Goal: Task Accomplishment & Management: Use online tool/utility

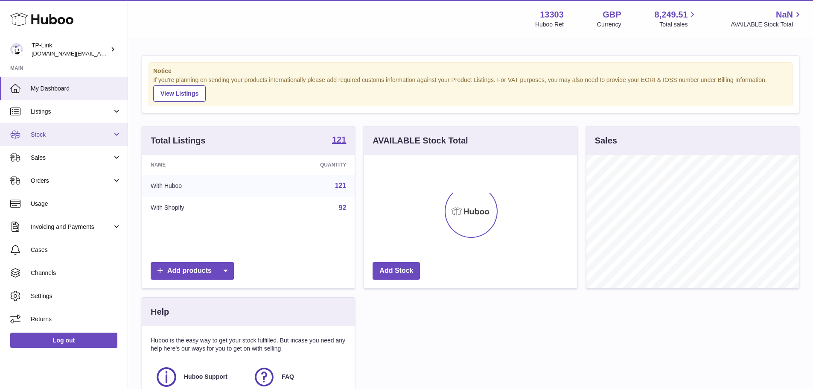
scroll to position [133, 213]
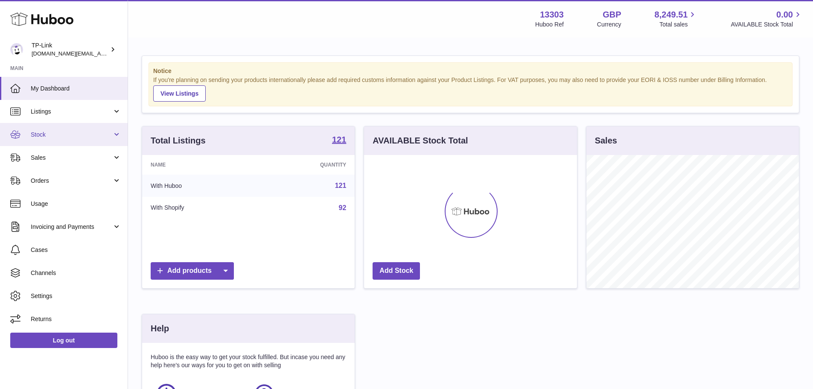
click at [67, 134] on span "Stock" at bounding box center [72, 135] width 82 height 8
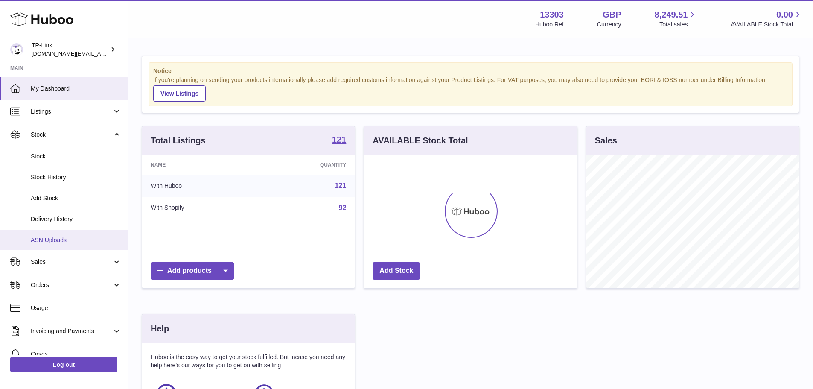
click at [68, 237] on span "ASN Uploads" at bounding box center [76, 240] width 90 height 8
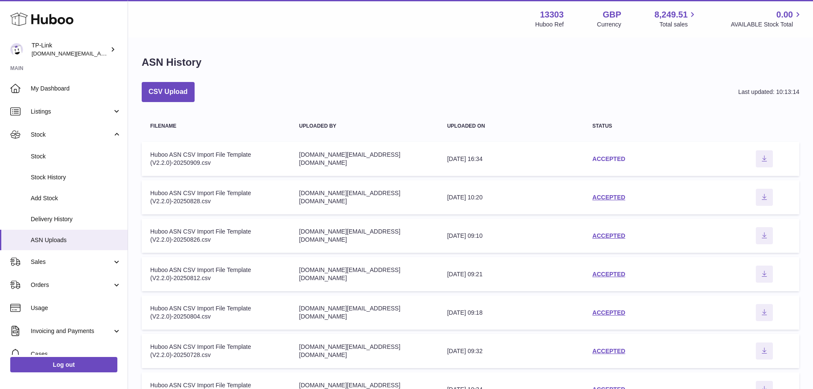
click at [614, 159] on link "ACCEPTED" at bounding box center [608, 158] width 33 height 7
click at [171, 92] on button "CSV Upload" at bounding box center [168, 92] width 53 height 20
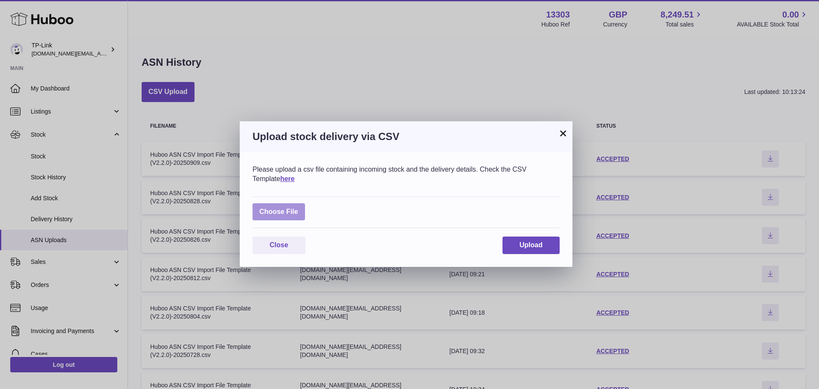
click at [303, 206] on label at bounding box center [279, 211] width 52 height 17
click at [299, 207] on input "file" at bounding box center [298, 207] width 0 height 0
type input "**********"
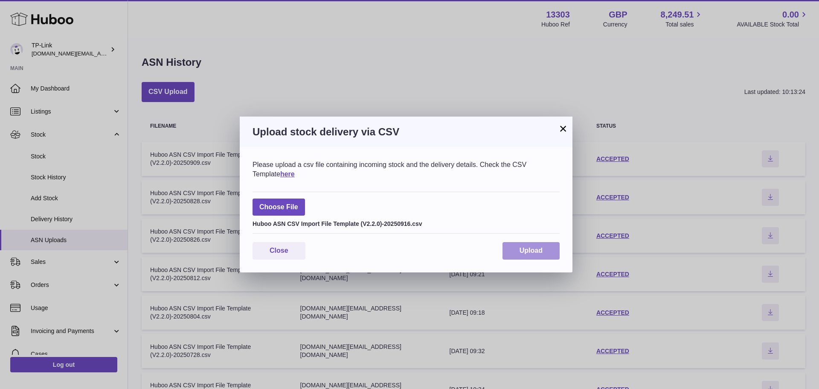
click at [530, 247] on span "Upload" at bounding box center [531, 250] width 23 height 7
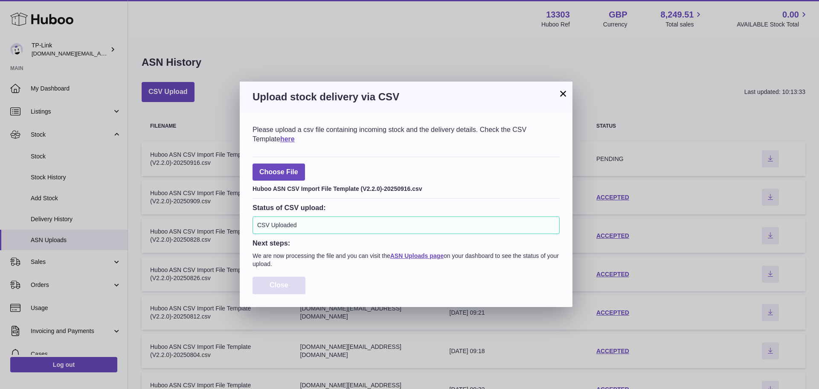
click at [298, 285] on button "Close" at bounding box center [279, 285] width 53 height 17
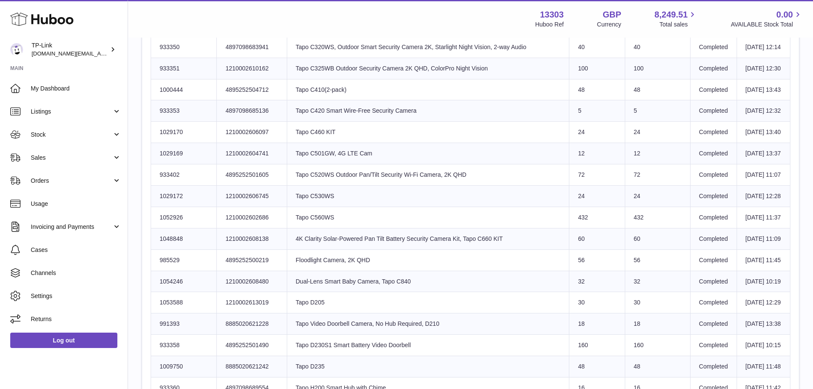
drag, startPoint x: 443, startPoint y: 277, endPoint x: 442, endPoint y: 300, distance: 22.3
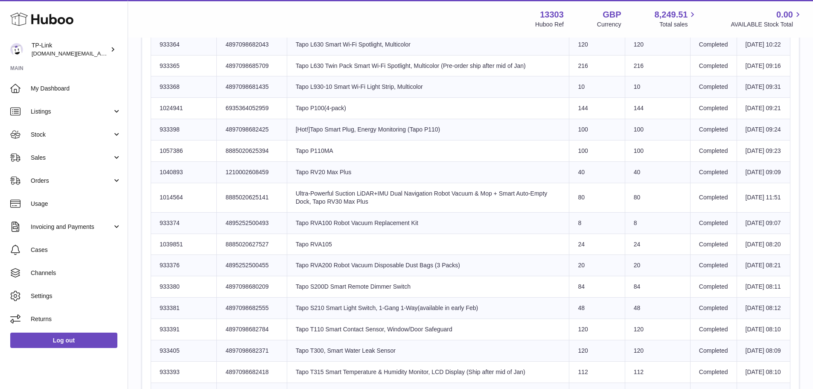
drag, startPoint x: 451, startPoint y: 267, endPoint x: 452, endPoint y: 292, distance: 25.6
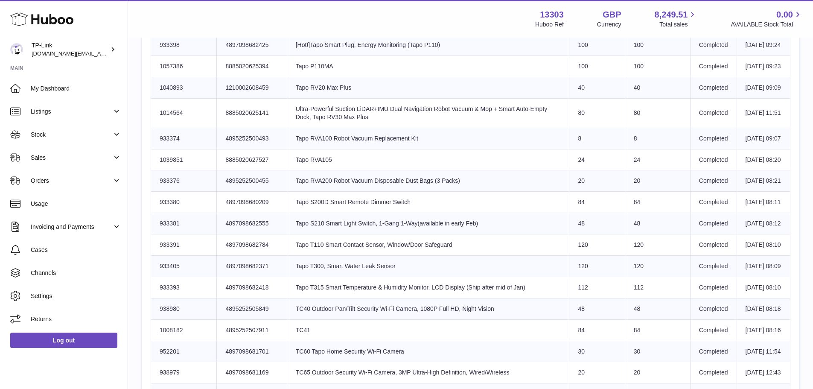
drag, startPoint x: 456, startPoint y: 278, endPoint x: 451, endPoint y: 328, distance: 49.8
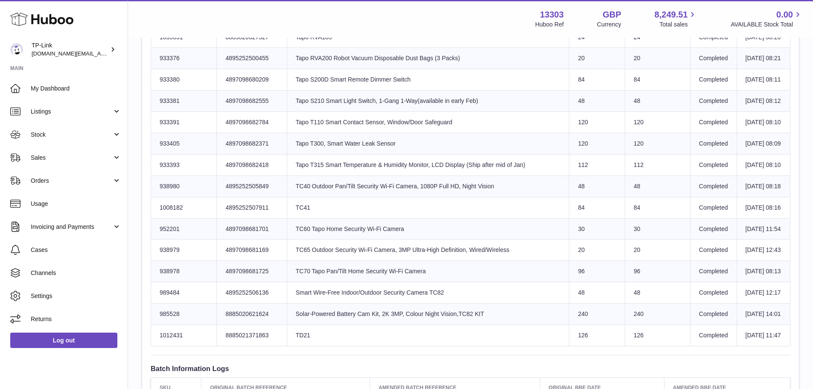
drag, startPoint x: 453, startPoint y: 249, endPoint x: 439, endPoint y: 326, distance: 77.7
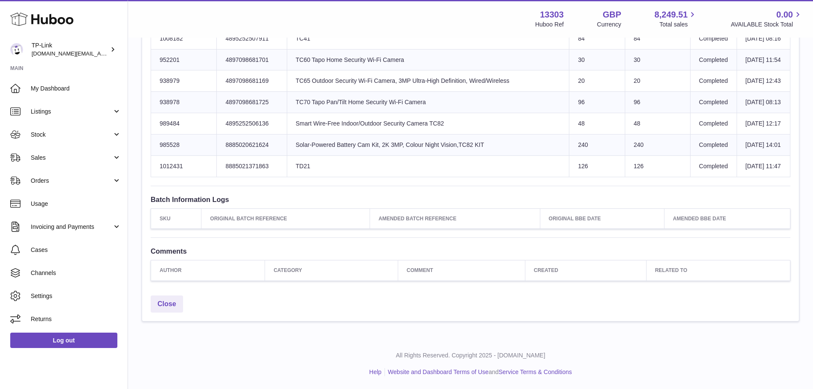
drag, startPoint x: 426, startPoint y: 238, endPoint x: 431, endPoint y: 164, distance: 74.0
drag, startPoint x: 397, startPoint y: 270, endPoint x: 412, endPoint y: 220, distance: 51.6
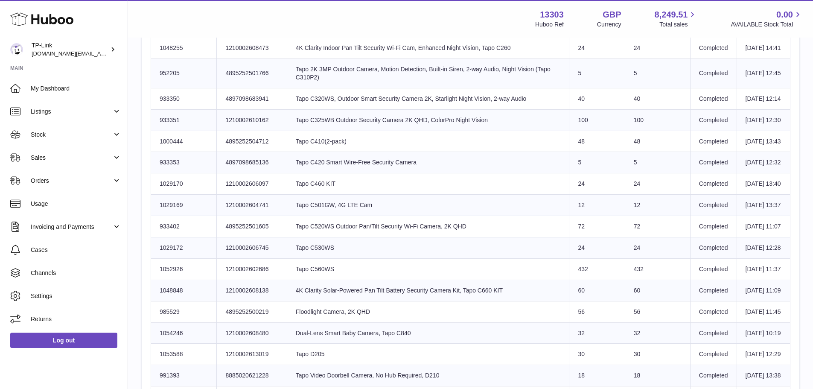
scroll to position [9, 0]
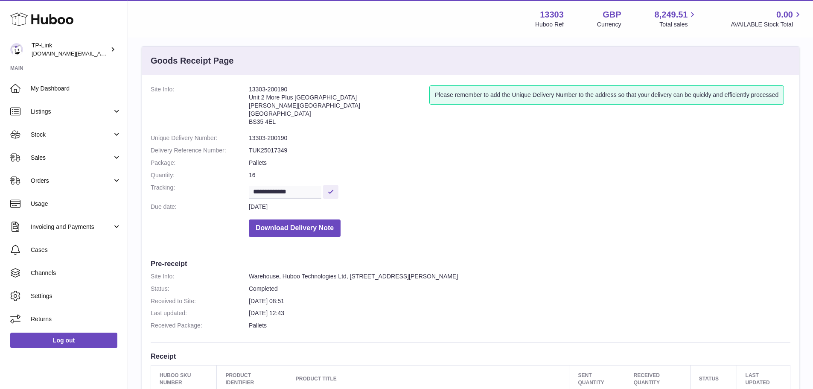
drag, startPoint x: 445, startPoint y: 190, endPoint x: 444, endPoint y: 99, distance: 90.5
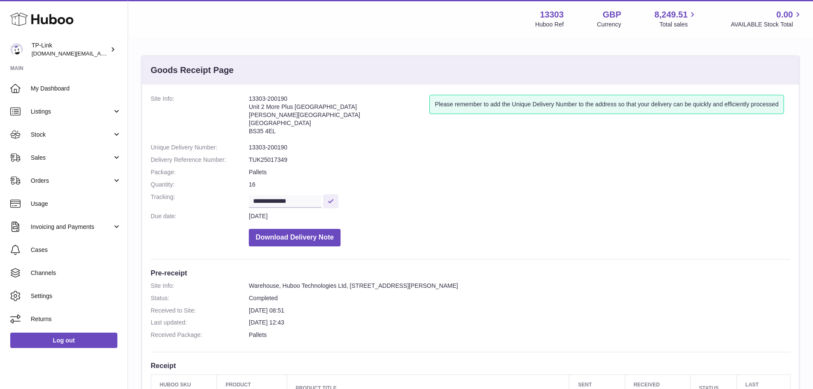
scroll to position [128, 0]
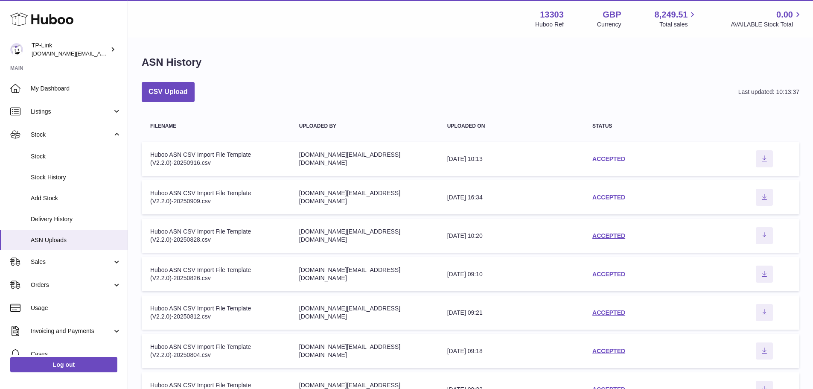
click at [618, 158] on link "ACCEPTED" at bounding box center [608, 158] width 33 height 7
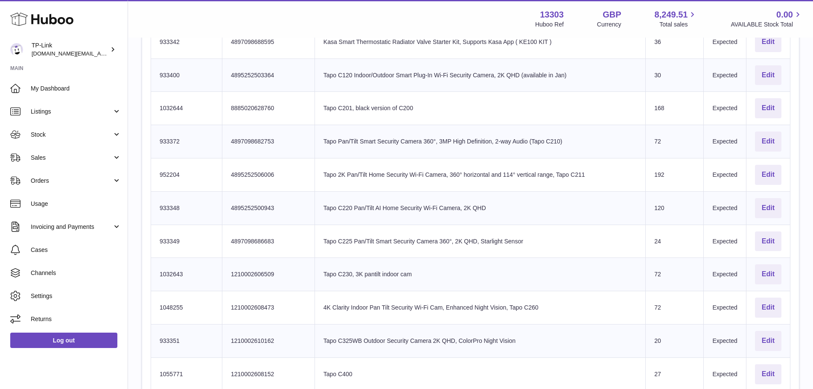
drag, startPoint x: 465, startPoint y: 181, endPoint x: 472, endPoint y: 253, distance: 72.0
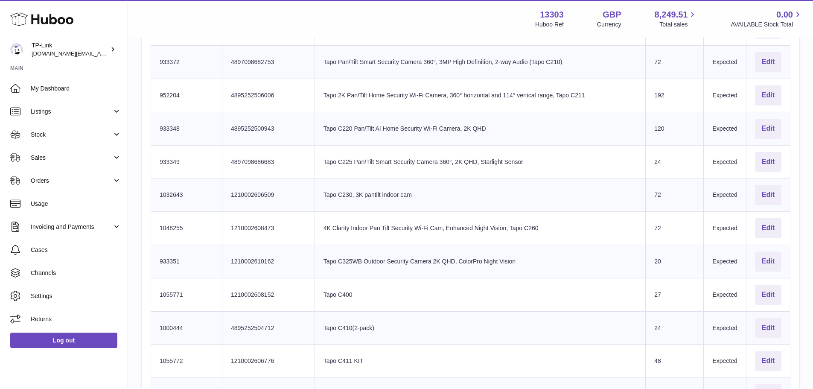
drag, startPoint x: 477, startPoint y: 278, endPoint x: 478, endPoint y: 297, distance: 19.3
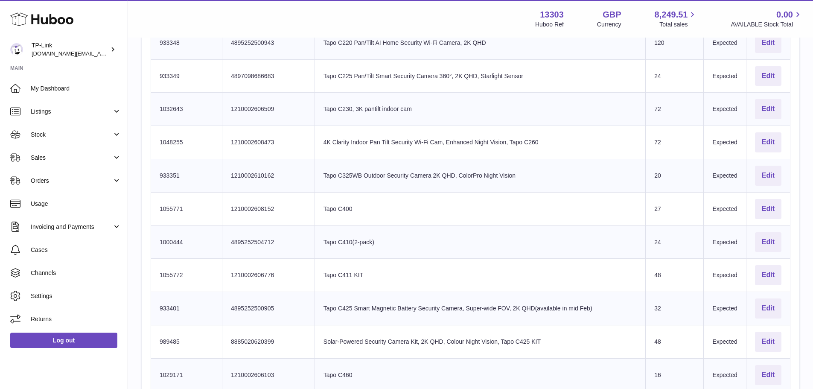
drag, startPoint x: 480, startPoint y: 286, endPoint x: 486, endPoint y: 297, distance: 12.3
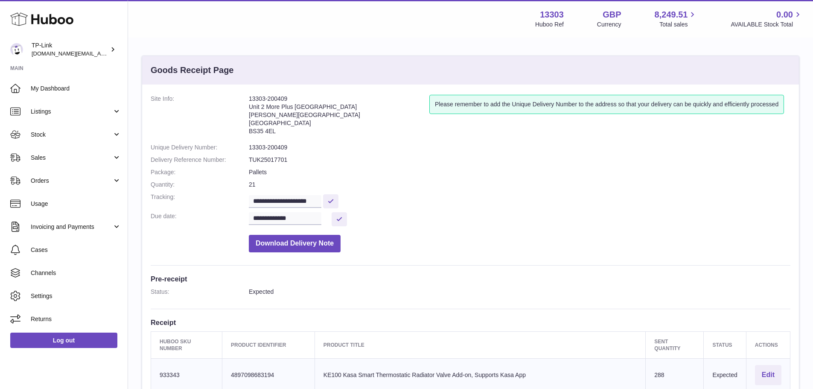
drag, startPoint x: 480, startPoint y: 242, endPoint x: 480, endPoint y: 183, distance: 58.9
drag, startPoint x: 298, startPoint y: 145, endPoint x: 275, endPoint y: 148, distance: 23.7
click at [275, 148] on dd "13303-200409" at bounding box center [519, 147] width 541 height 8
drag, startPoint x: 276, startPoint y: 148, endPoint x: 283, endPoint y: 151, distance: 7.2
click at [277, 148] on dd "13303-200409" at bounding box center [519, 147] width 541 height 8
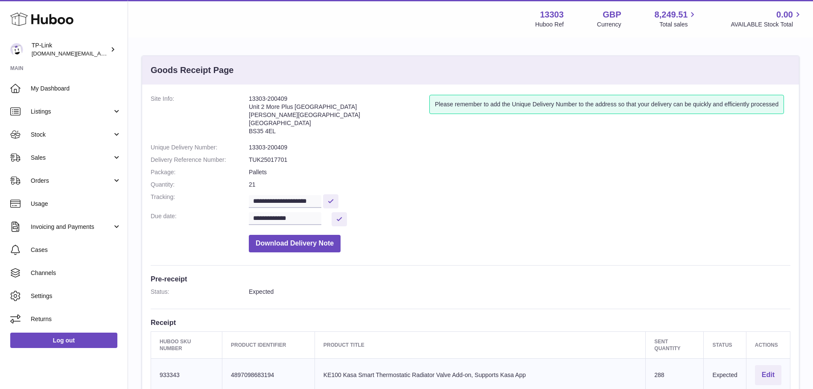
click at [298, 158] on dd "TUK25017701" at bounding box center [519, 160] width 541 height 8
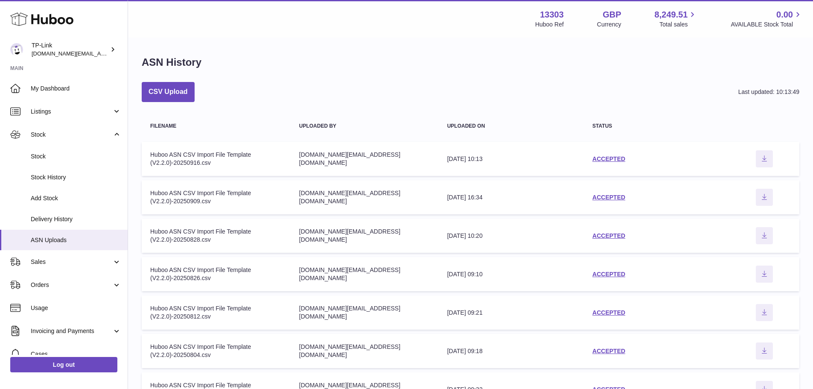
click at [590, 196] on td "status ACCEPTED" at bounding box center [657, 197] width 146 height 34
click at [603, 235] on link "ACCEPTED" at bounding box center [608, 235] width 33 height 7
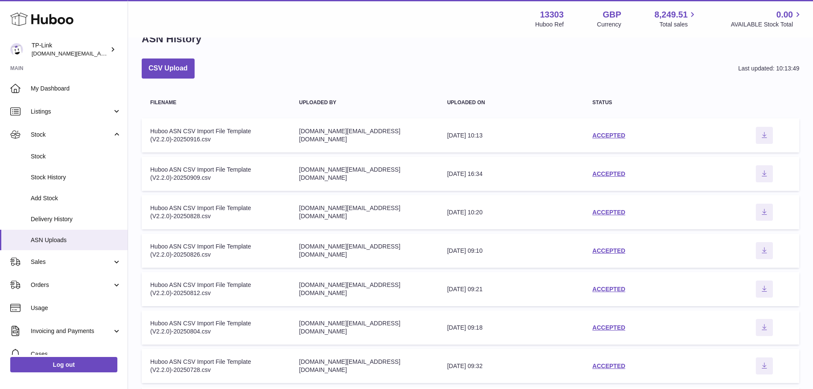
scroll to position [204, 0]
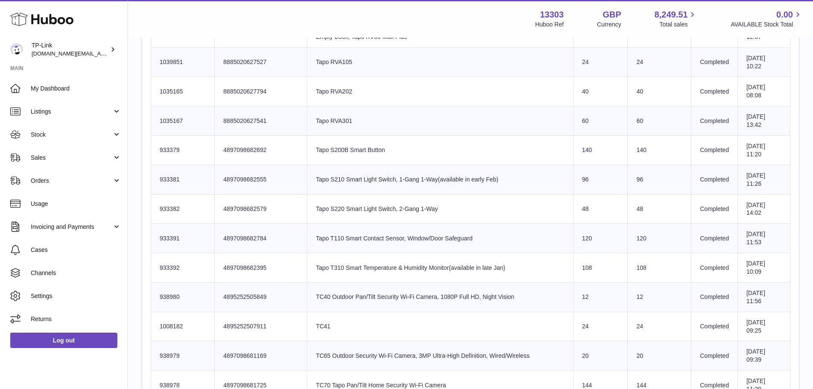
scroll to position [1707, 0]
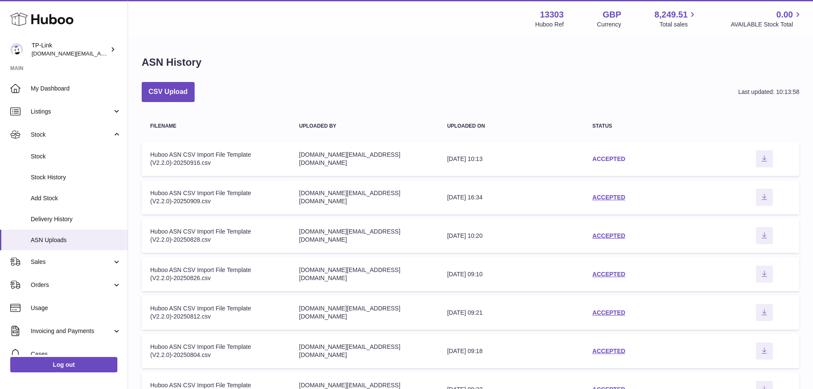
click at [605, 155] on link "ACCEPTED" at bounding box center [608, 158] width 33 height 7
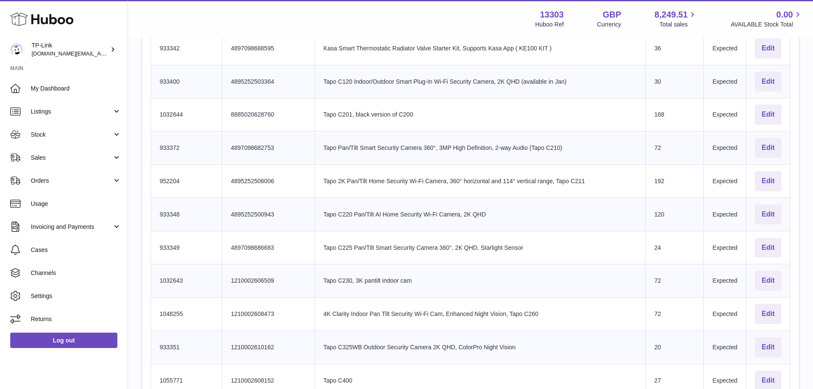
drag, startPoint x: 399, startPoint y: 189, endPoint x: 416, endPoint y: 85, distance: 105.5
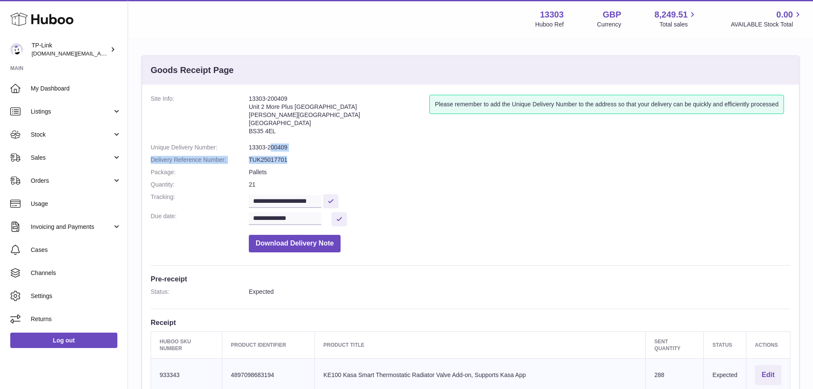
click at [309, 154] on dl "**********" at bounding box center [471, 176] width 640 height 162
drag, startPoint x: 274, startPoint y: 158, endPoint x: 320, endPoint y: 158, distance: 46.1
click at [320, 158] on dd "TUK25017701" at bounding box center [519, 160] width 541 height 8
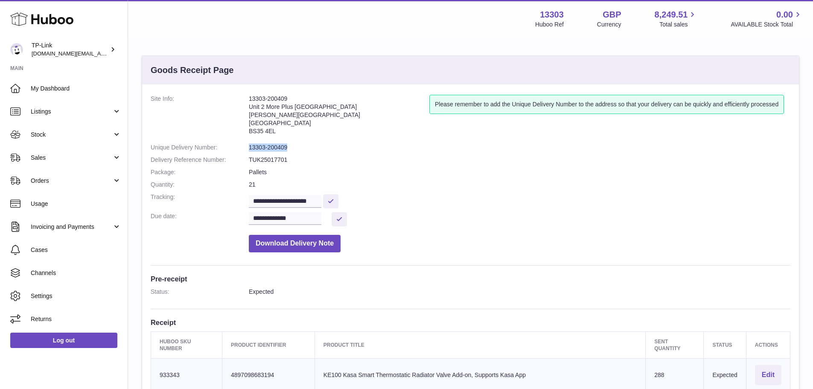
drag, startPoint x: 292, startPoint y: 146, endPoint x: 248, endPoint y: 146, distance: 44.0
click at [248, 146] on dl "**********" at bounding box center [471, 176] width 640 height 162
copy dl "13303-200409"
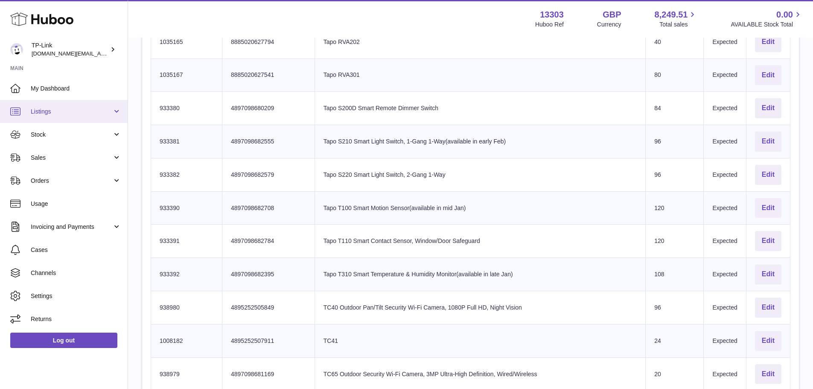
scroll to position [1877, 0]
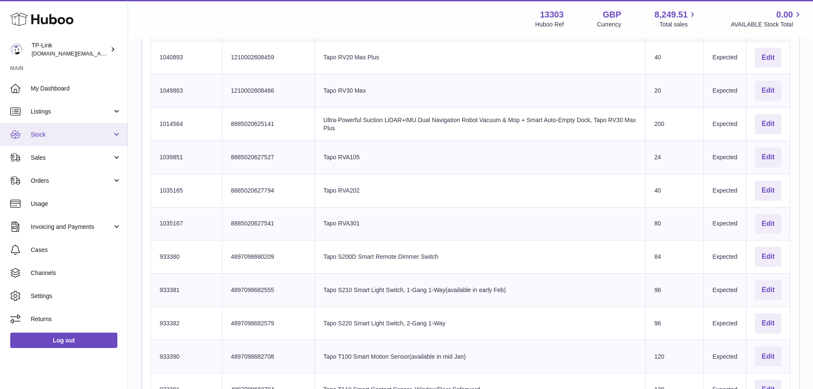
click at [77, 131] on span "Stock" at bounding box center [72, 135] width 82 height 8
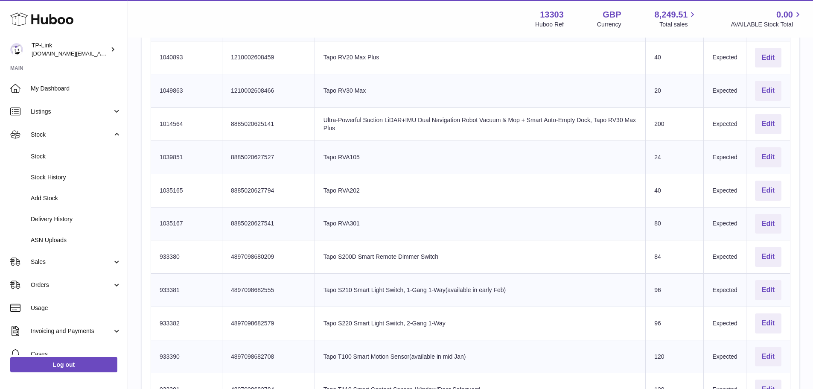
click at [352, 140] on td "Product title Tapo RVA105" at bounding box center [479, 156] width 331 height 33
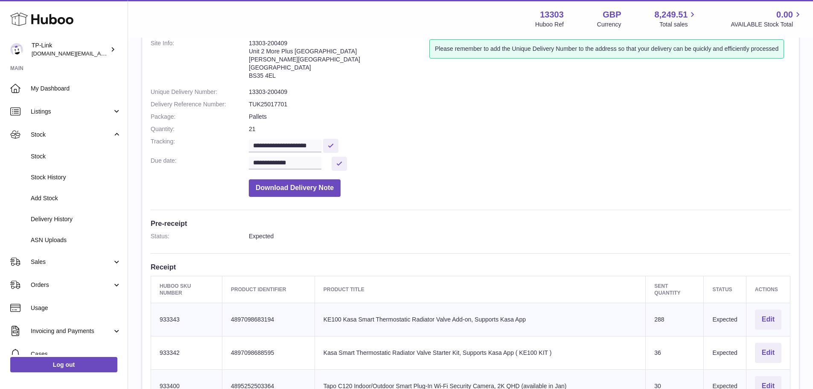
scroll to position [0, 0]
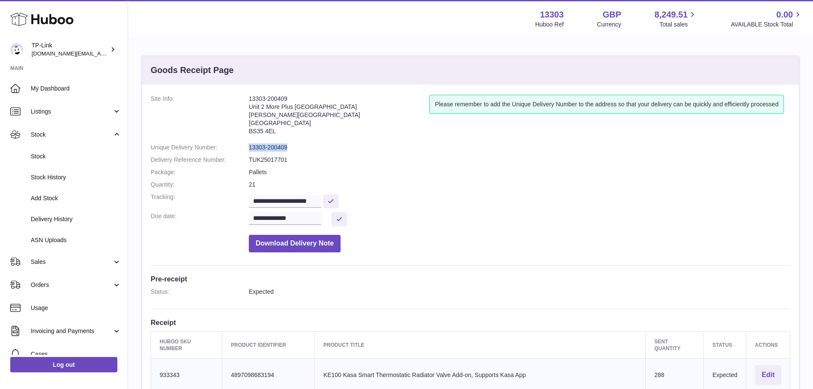
drag, startPoint x: 291, startPoint y: 146, endPoint x: 250, endPoint y: 149, distance: 41.5
click at [250, 149] on dd "13303-200409" at bounding box center [519, 147] width 541 height 8
copy dd "13303-200409"
click at [284, 146] on dd "13303-200409" at bounding box center [519, 147] width 541 height 8
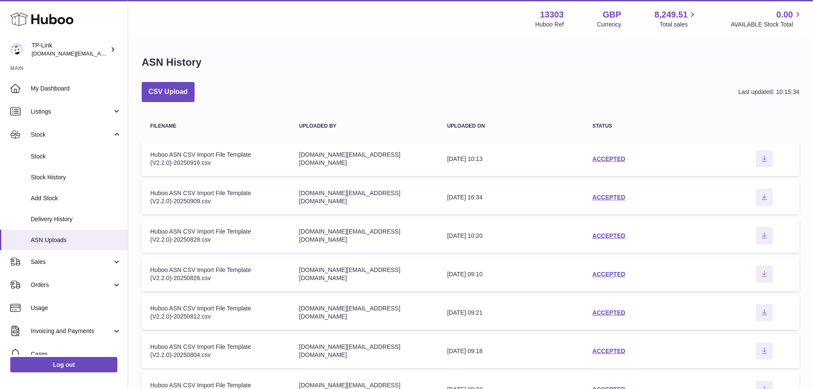
click at [510, 107] on div "CSV Upload Last updated: 10:15:34 Filename Uploaded by Uploaded on Status Filen…" at bounding box center [471, 304] width 658 height 444
click at [608, 159] on link "ACCEPTED" at bounding box center [608, 158] width 33 height 7
